Goal: Information Seeking & Learning: Find contact information

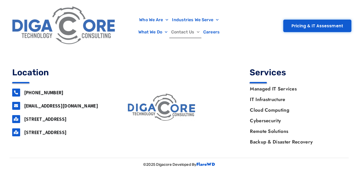
scroll to position [676, 0]
copy div "[PHONE_NUMBER]"
drag, startPoint x: 65, startPoint y: 92, endPoint x: 21, endPoint y: 92, distance: 43.5
click at [21, 92] on div "[PHONE_NUMBER]" at bounding box center [60, 92] width 96 height 8
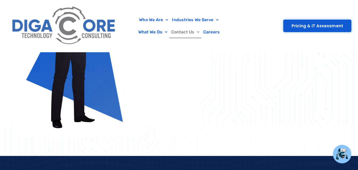
scroll to position [438, 0]
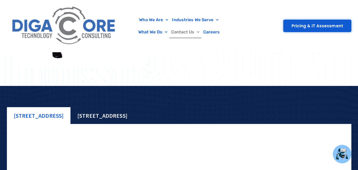
click at [134, 123] on div "[STREET_ADDRESS]" at bounding box center [102, 115] width 64 height 17
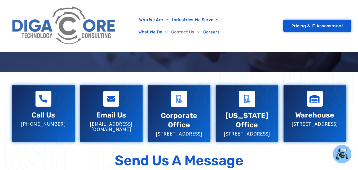
scroll to position [93, 0]
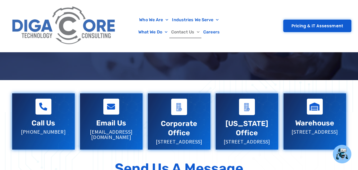
drag, startPoint x: 64, startPoint y: 132, endPoint x: 28, endPoint y: 132, distance: 36.0
click at [28, 132] on p "[PHONE_NUMBER]" at bounding box center [43, 131] width 52 height 5
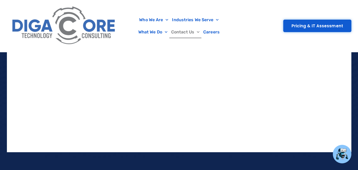
scroll to position [650, 0]
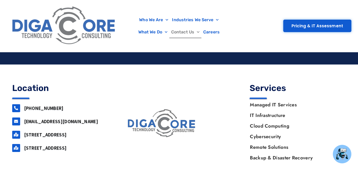
copy link "[PHONE_NUMBER]"
drag, startPoint x: 61, startPoint y: 118, endPoint x: 24, endPoint y: 118, distance: 36.3
click at [24, 111] on h3 "[PHONE_NUMBER]" at bounding box center [66, 108] width 85 height 6
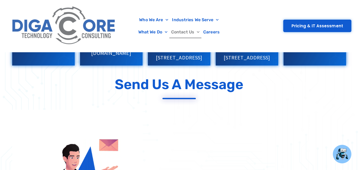
scroll to position [93, 0]
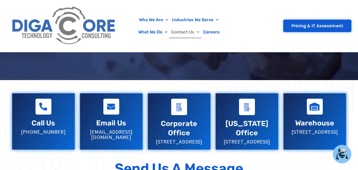
drag, startPoint x: 153, startPoint y: 142, endPoint x: 208, endPoint y: 142, distance: 55.4
click at [208, 142] on div "Corporate Office [STREET_ADDRESS]" at bounding box center [179, 121] width 63 height 56
copy p "[STREET_ADDRESS]"
copy p "[STREET_ADDRESS],"
drag, startPoint x: 203, startPoint y: 148, endPoint x: 157, endPoint y: 148, distance: 45.8
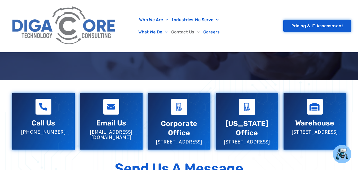
click at [157, 144] on p "[STREET_ADDRESS]" at bounding box center [179, 141] width 52 height 5
